Goal: Information Seeking & Learning: Learn about a topic

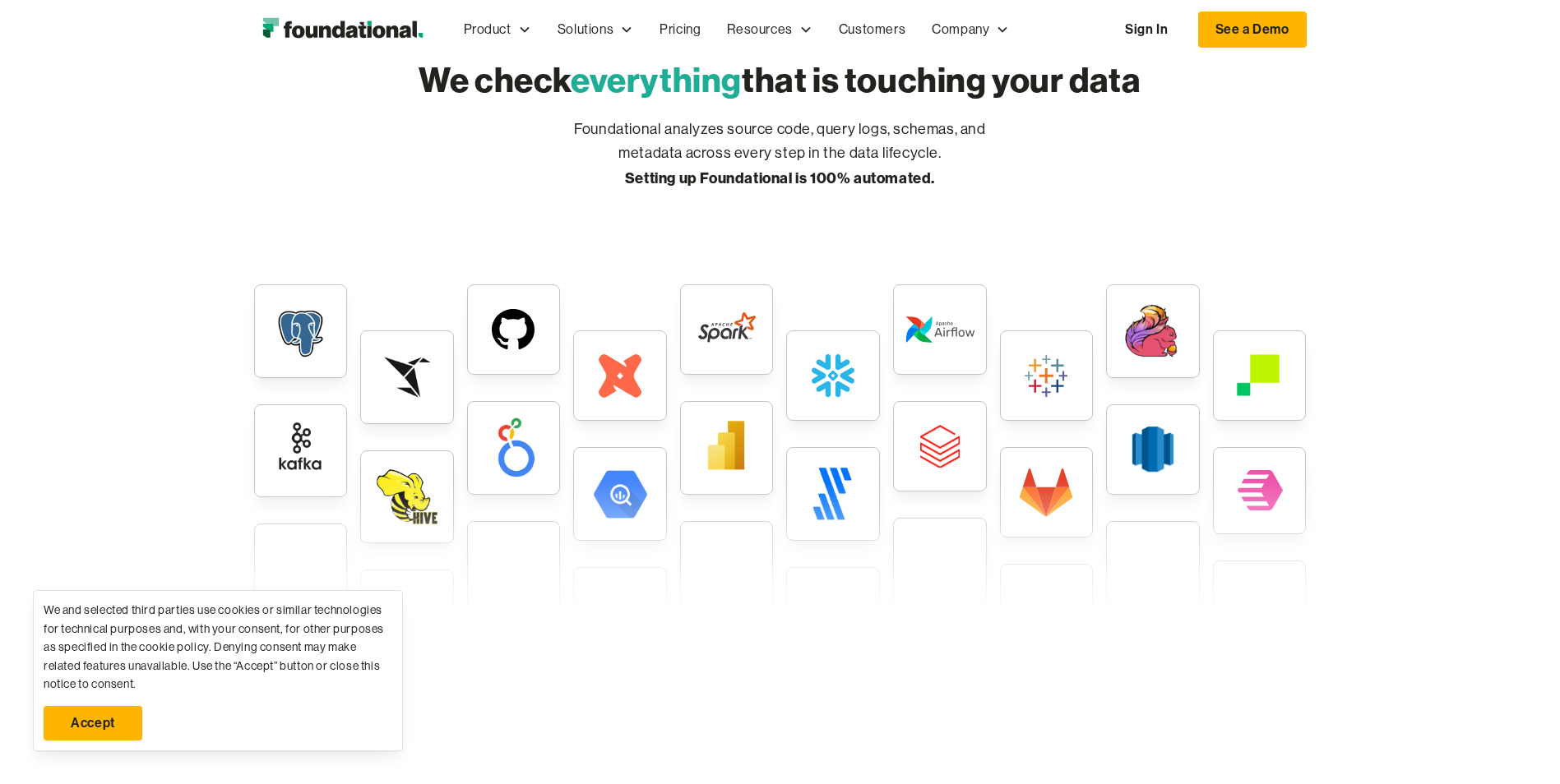
scroll to position [4020, 0]
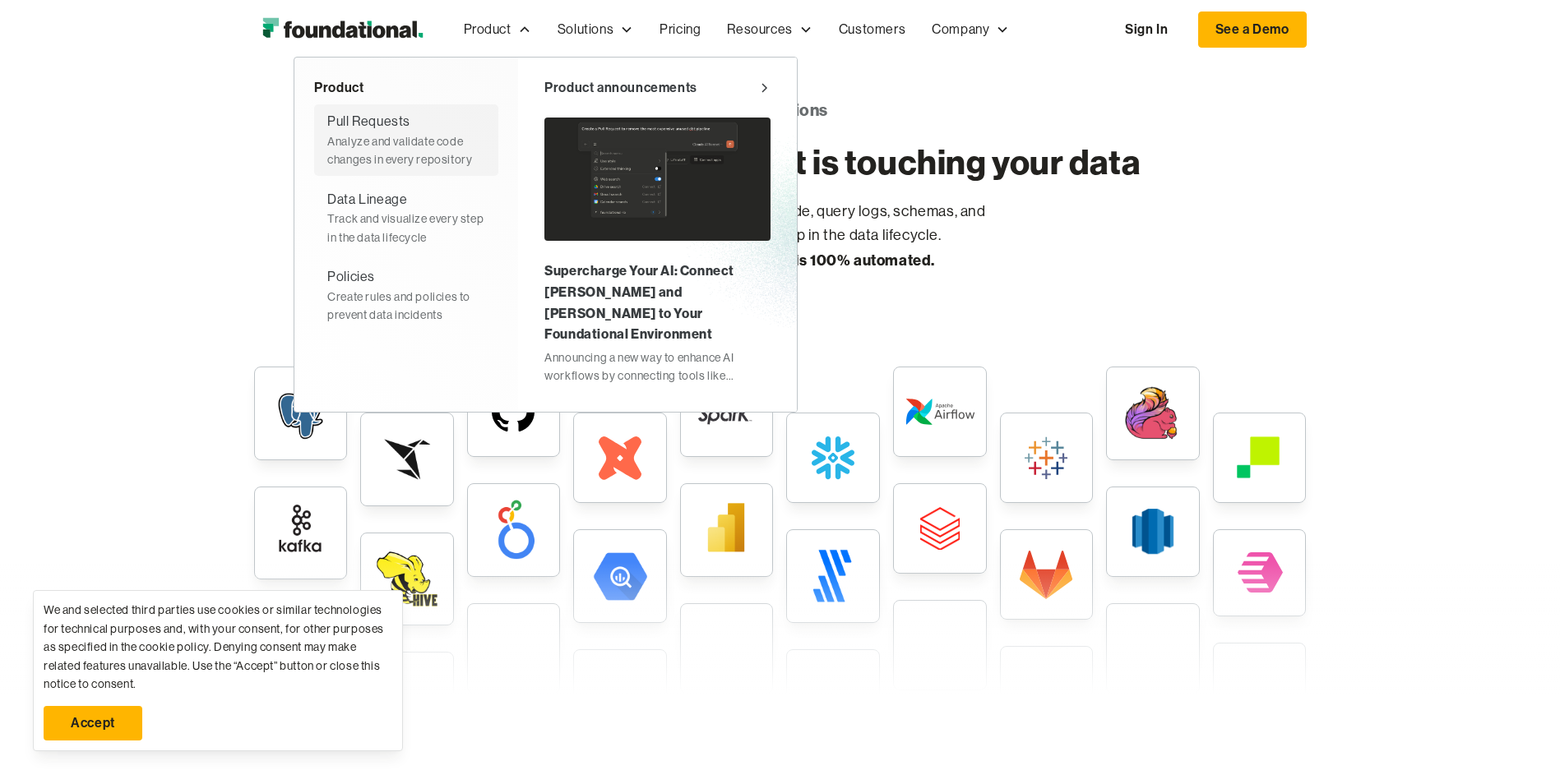
drag, startPoint x: 380, startPoint y: 137, endPoint x: 403, endPoint y: 137, distance: 23.0
click at [380, 137] on div "Analyze and validate code changes in every repository" at bounding box center [406, 151] width 158 height 37
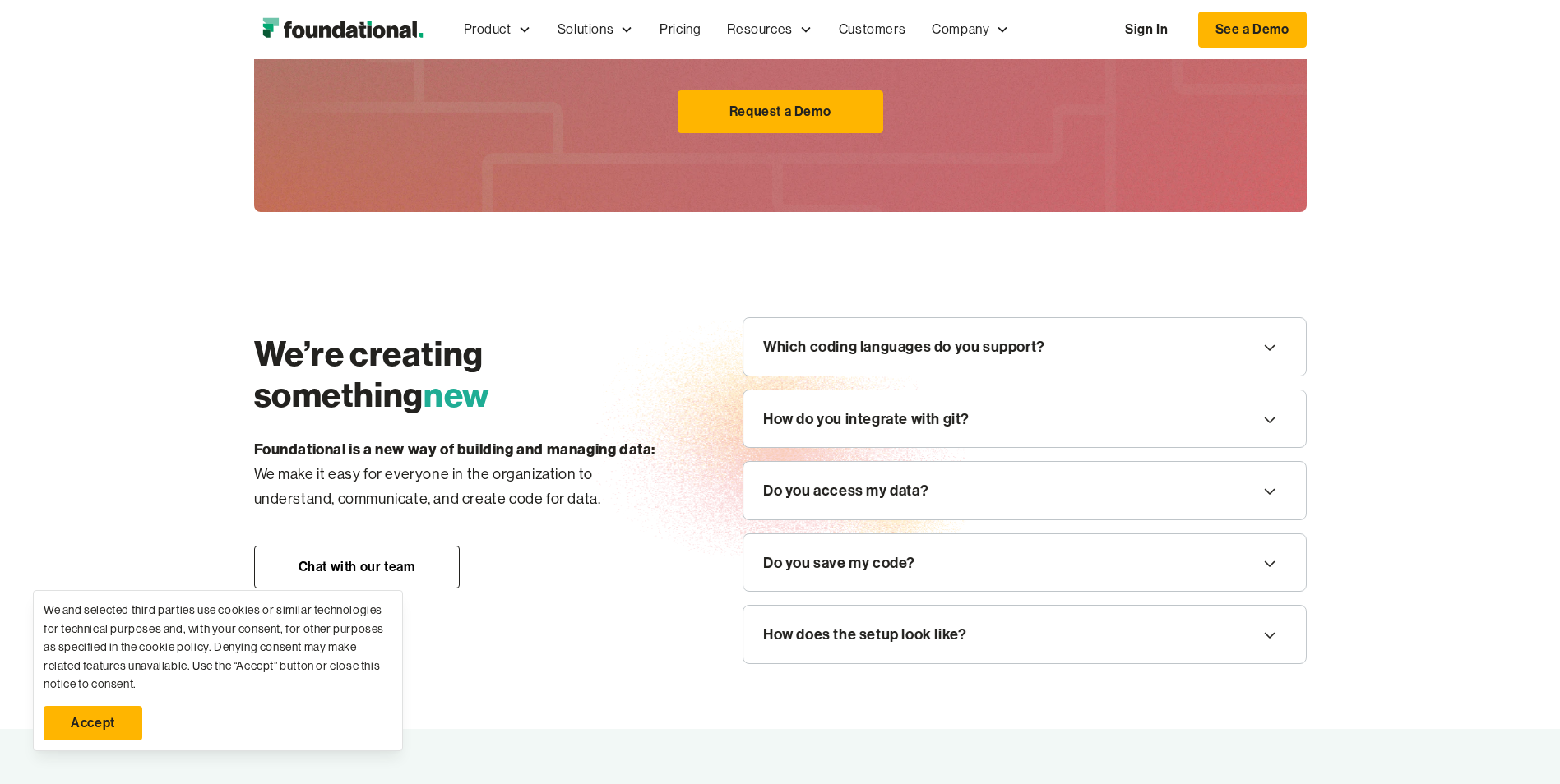
scroll to position [1808, 0]
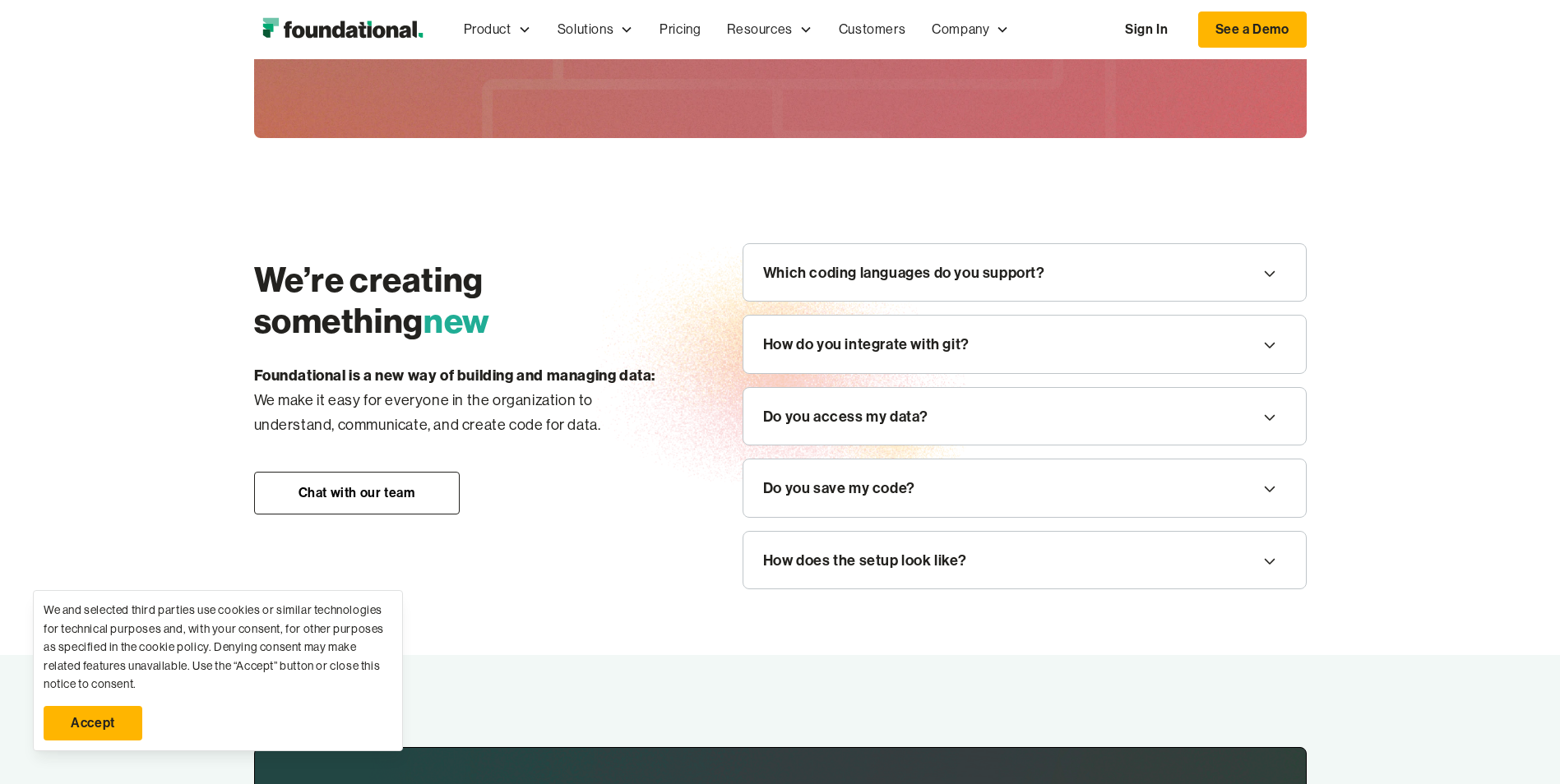
click at [1121, 285] on div "Which coding languages do you support?" at bounding box center [1024, 273] width 562 height 57
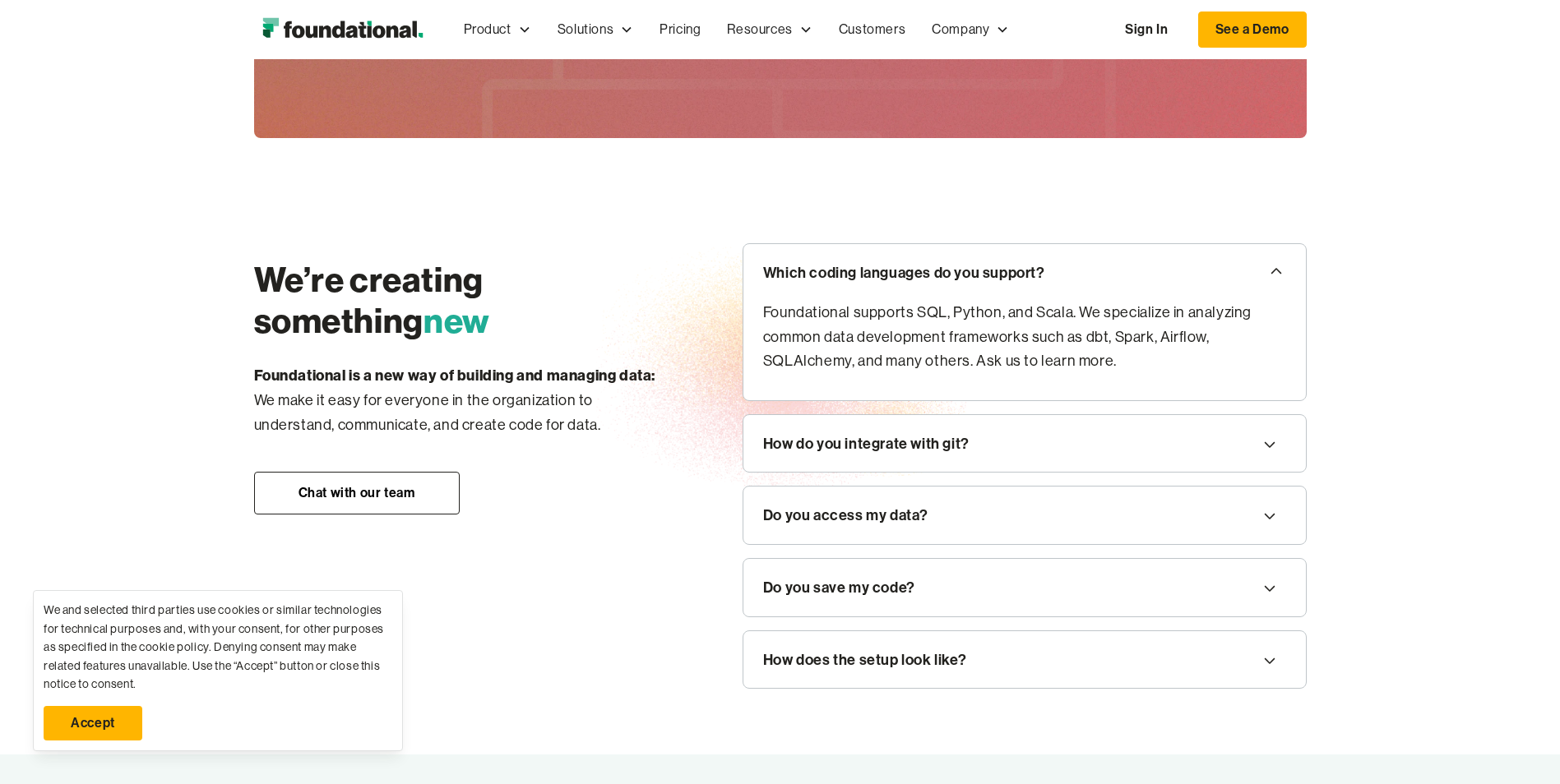
click at [1269, 444] on icon at bounding box center [1270, 444] width 19 height 26
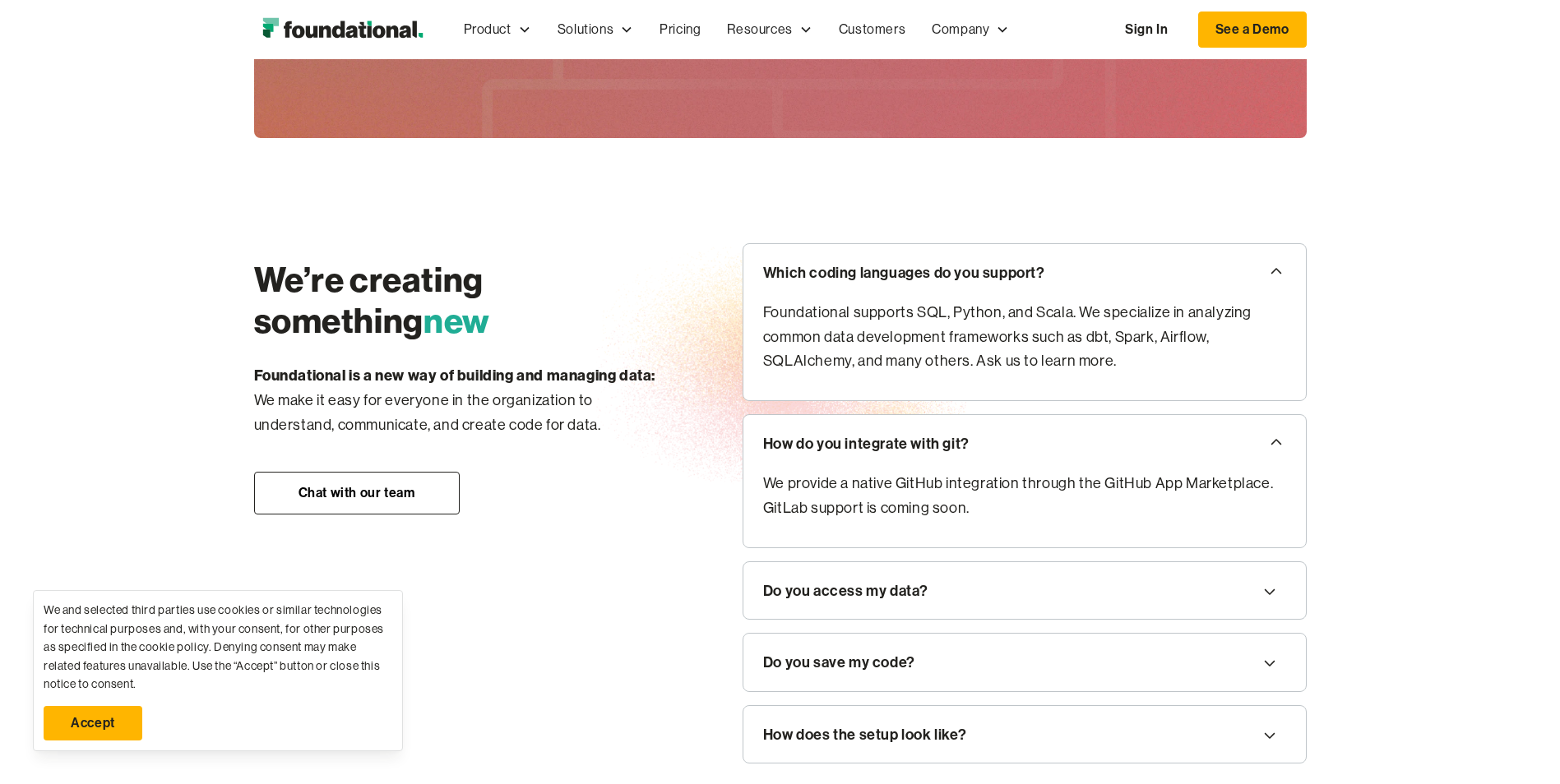
click at [1275, 274] on icon at bounding box center [1275, 271] width 19 height 26
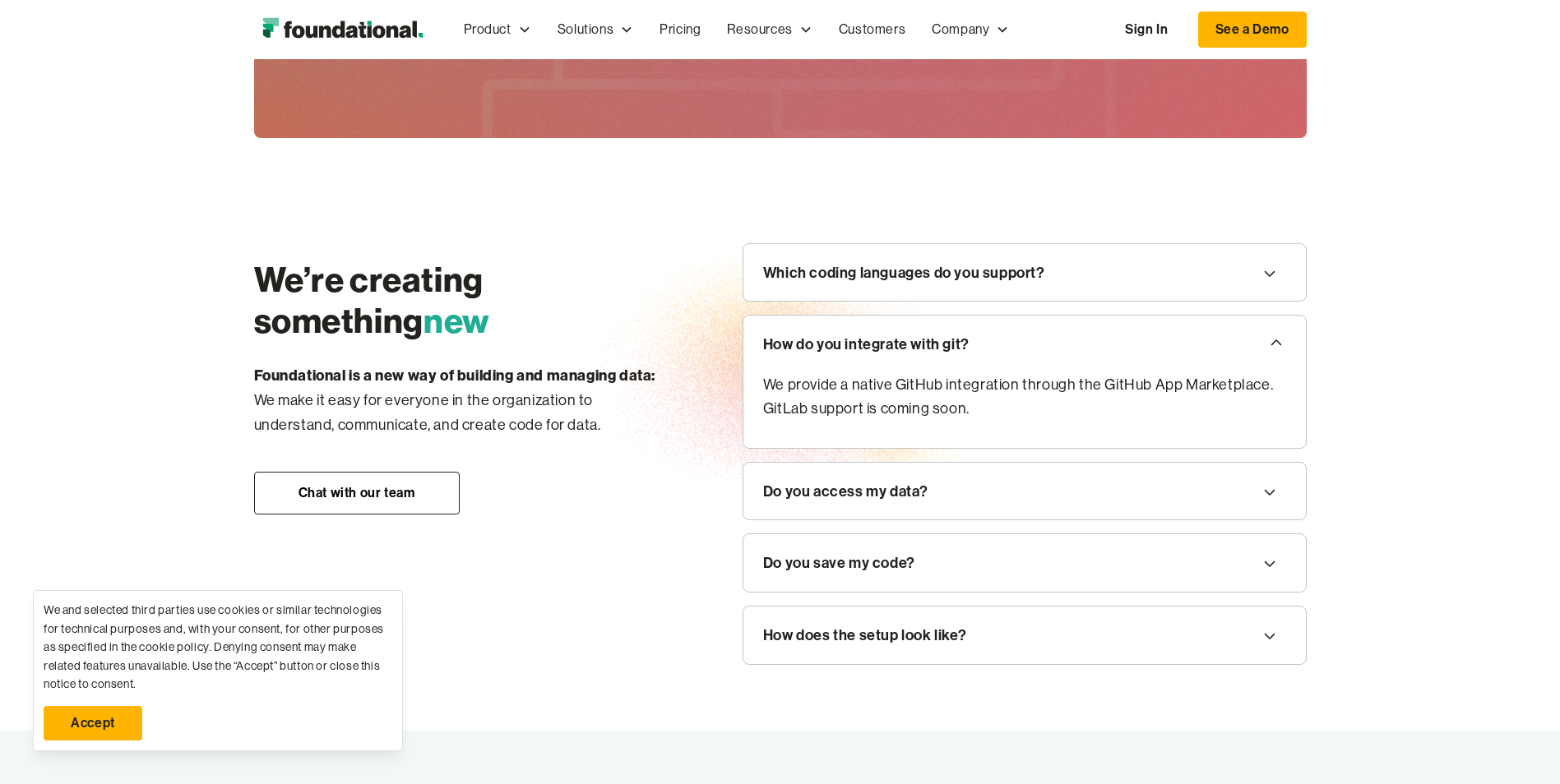
click at [1270, 492] on icon at bounding box center [1270, 492] width 19 height 26
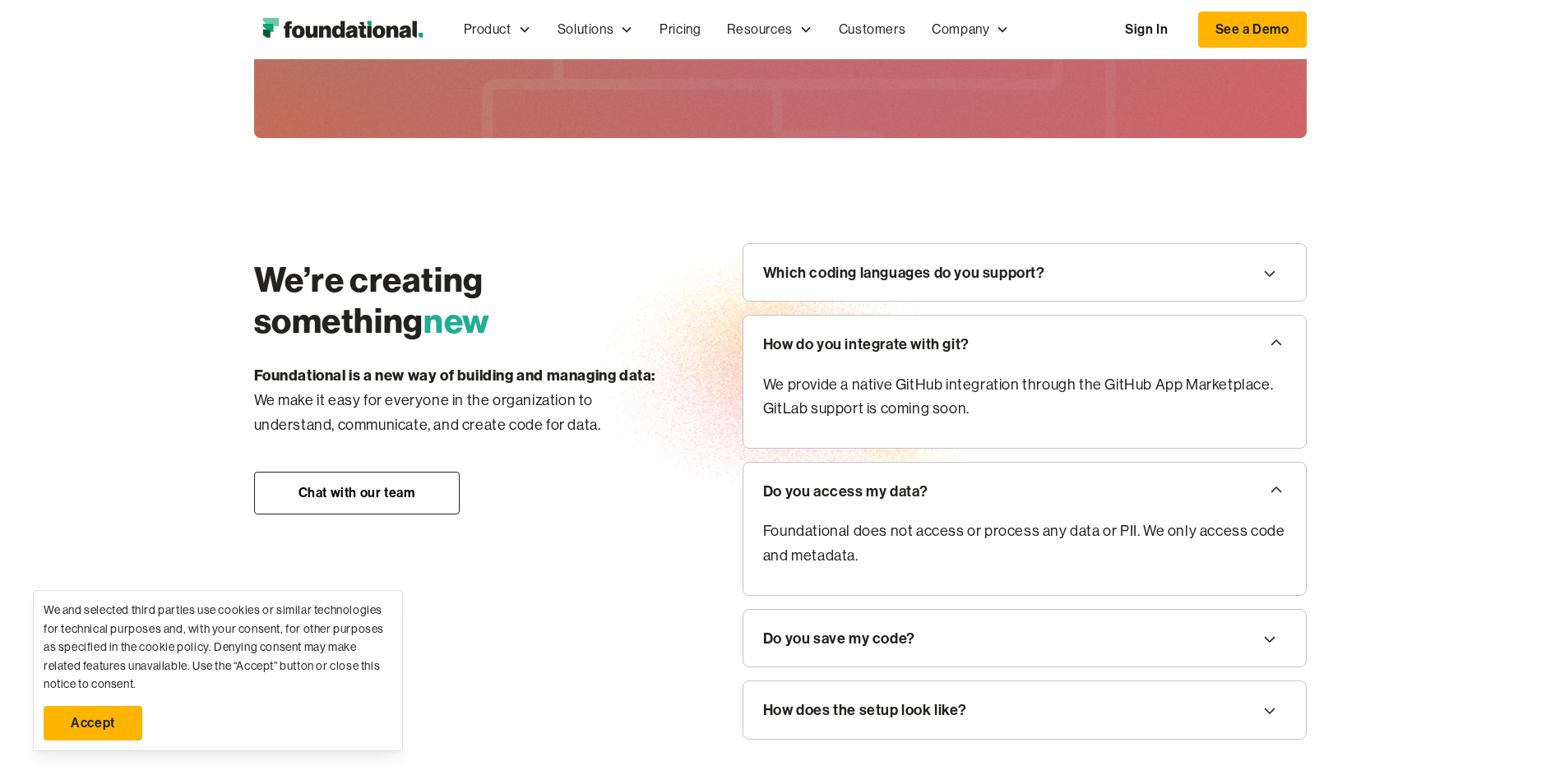
click at [1274, 488] on icon at bounding box center [1275, 489] width 19 height 26
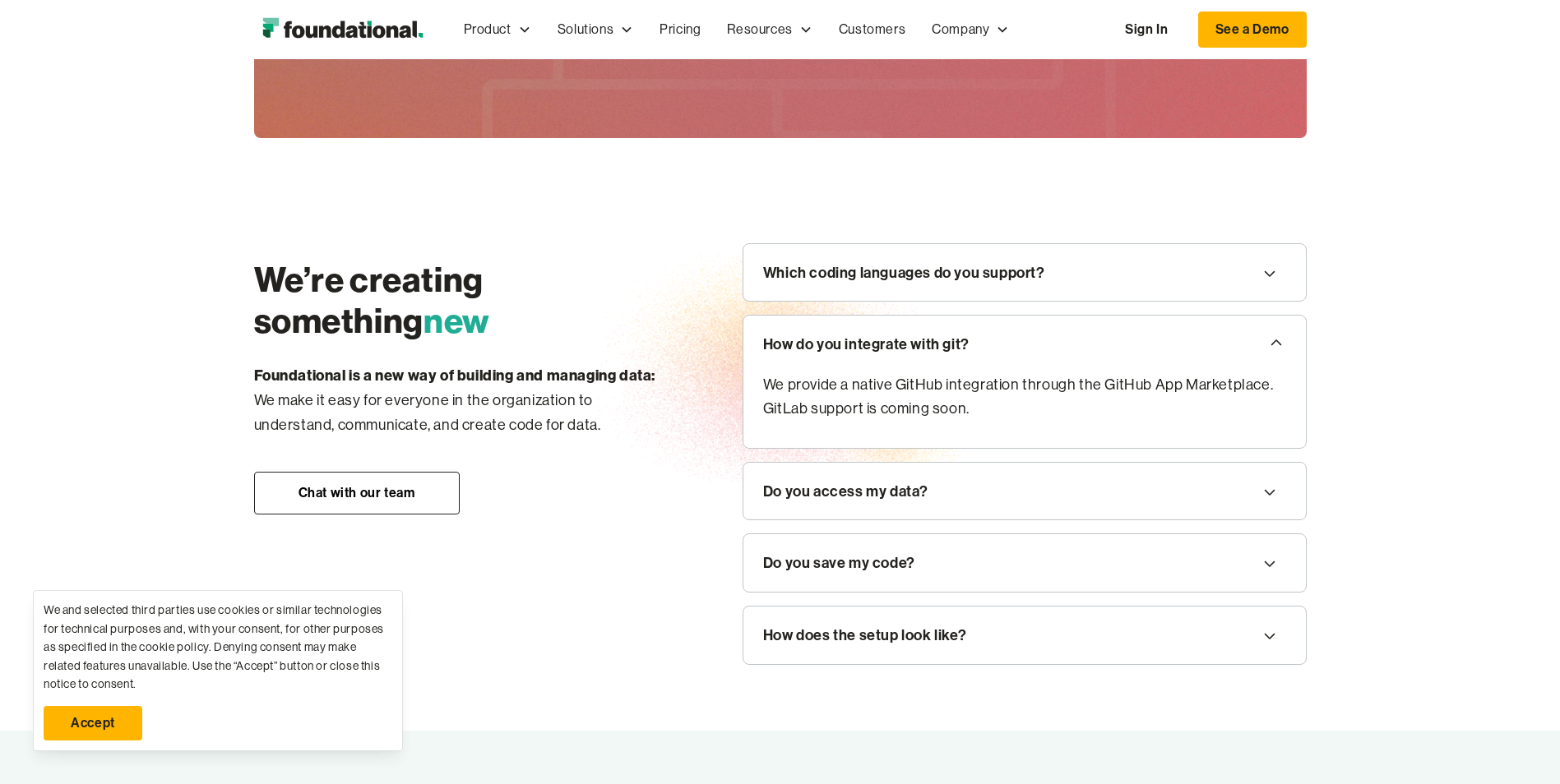
click at [1276, 560] on icon at bounding box center [1270, 563] width 19 height 26
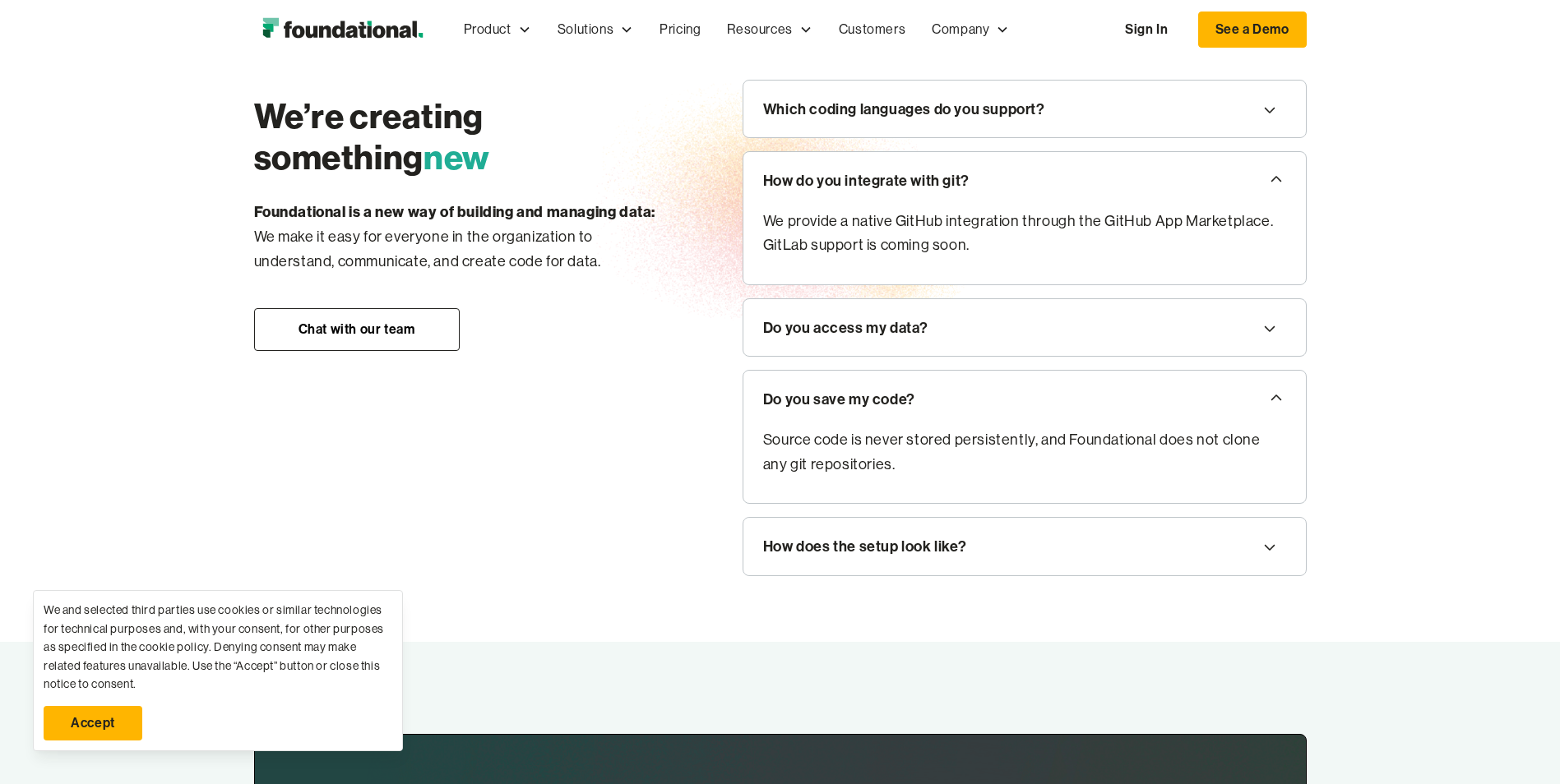
scroll to position [1972, 0]
click at [1266, 546] on icon at bounding box center [1270, 546] width 19 height 26
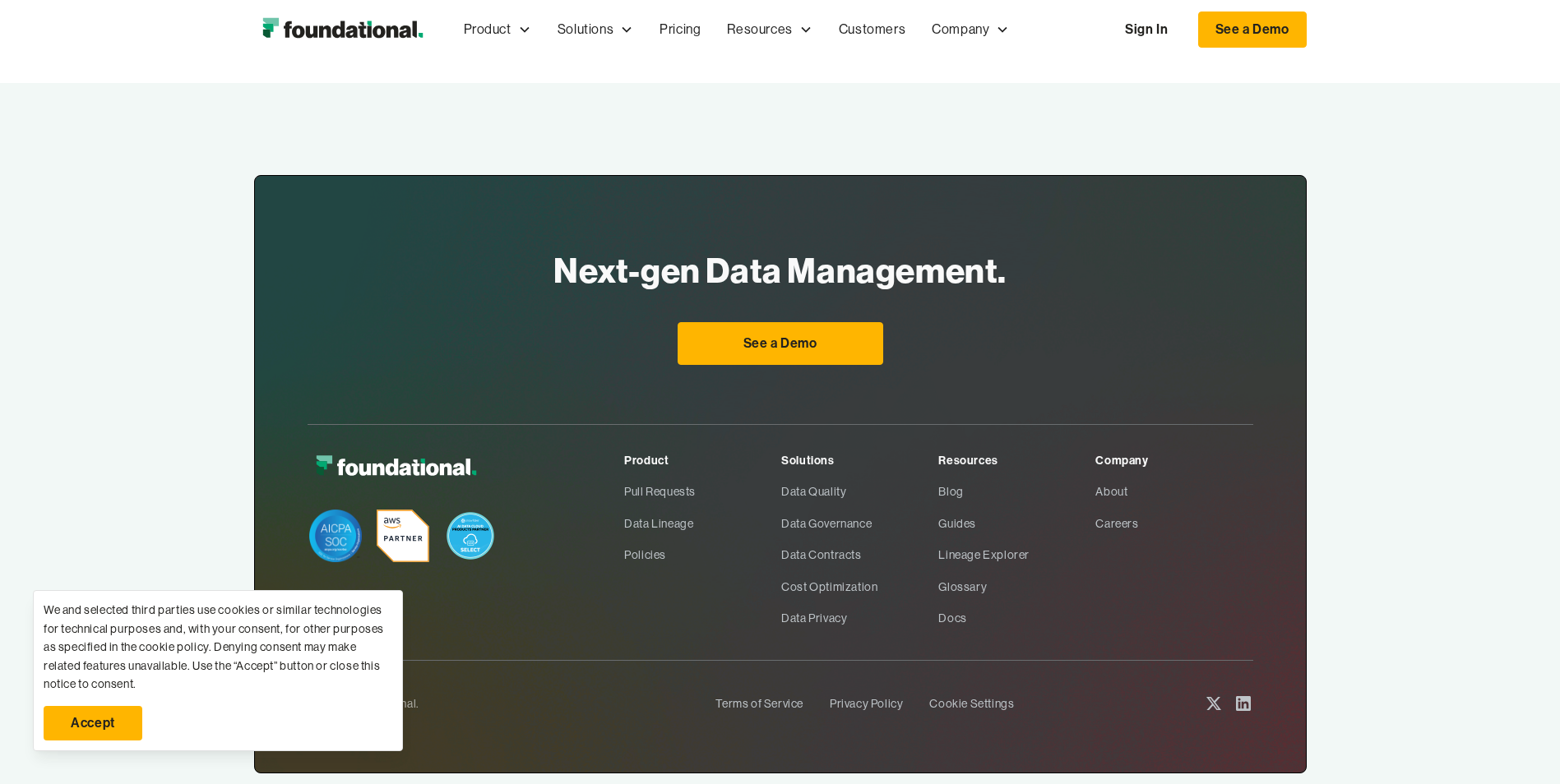
scroll to position [2630, 0]
